Goal: Book appointment/travel/reservation

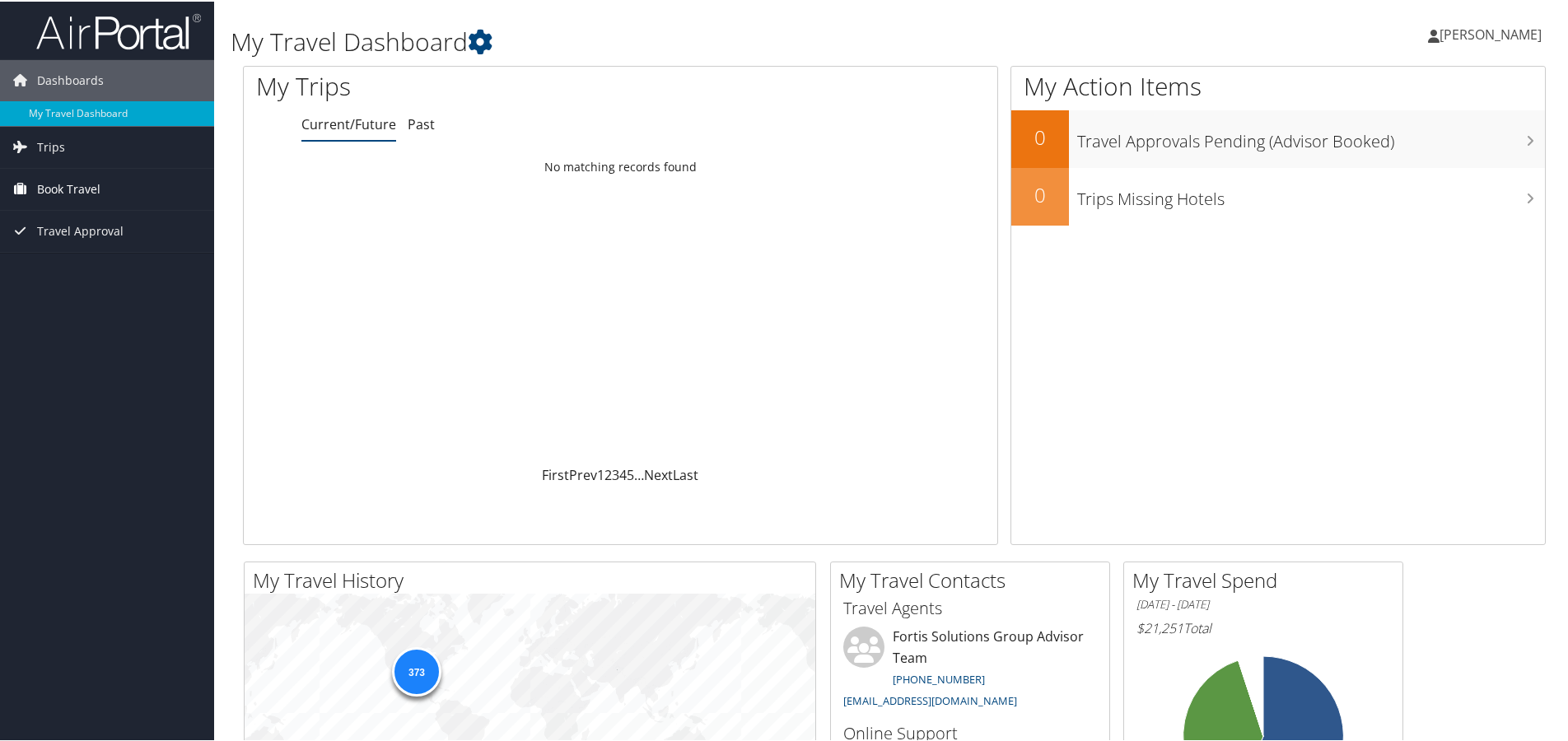
click at [95, 194] on span "Book Travel" at bounding box center [68, 187] width 63 height 41
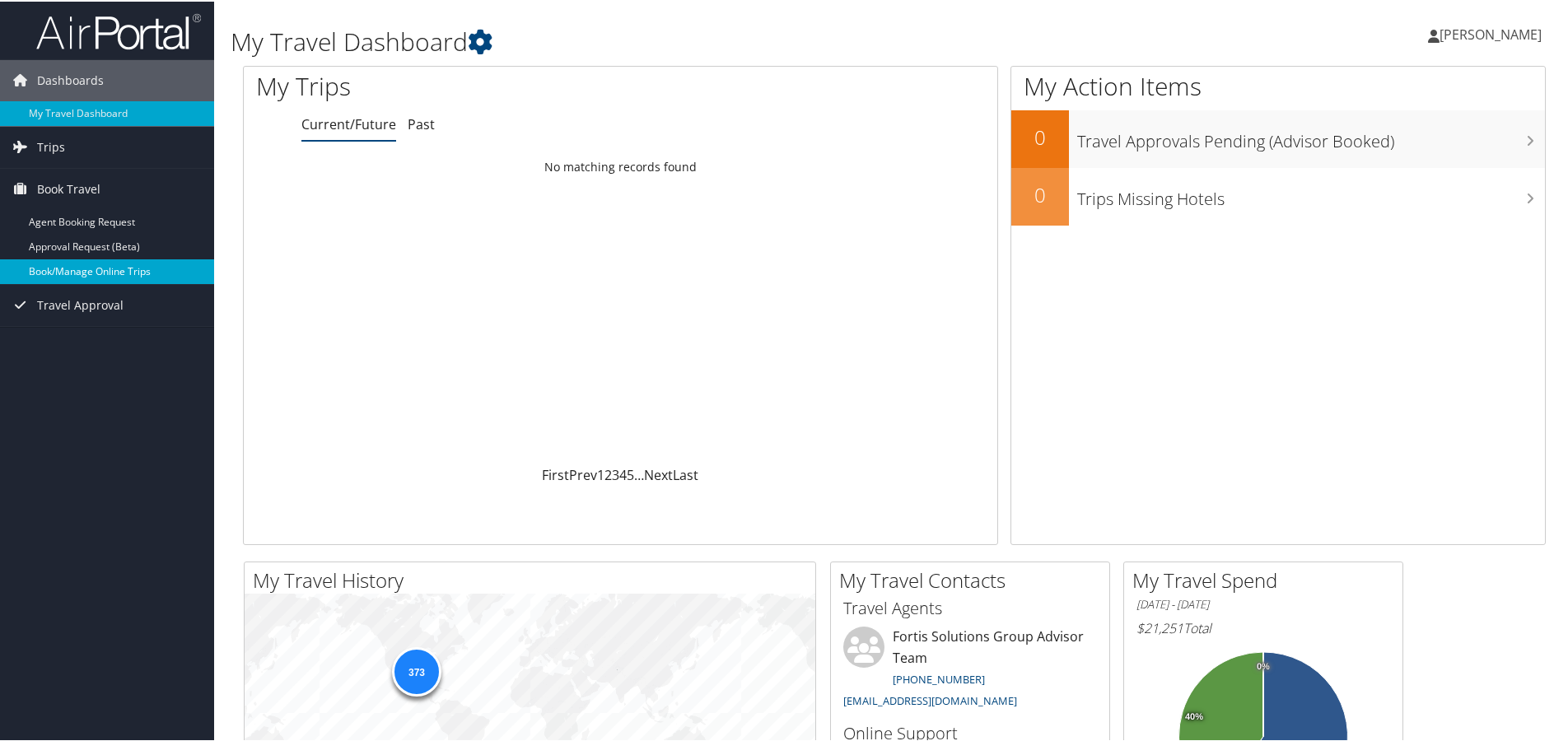
click at [79, 262] on link "Book/Manage Online Trips" at bounding box center [107, 269] width 214 height 24
